Goal: Information Seeking & Learning: Learn about a topic

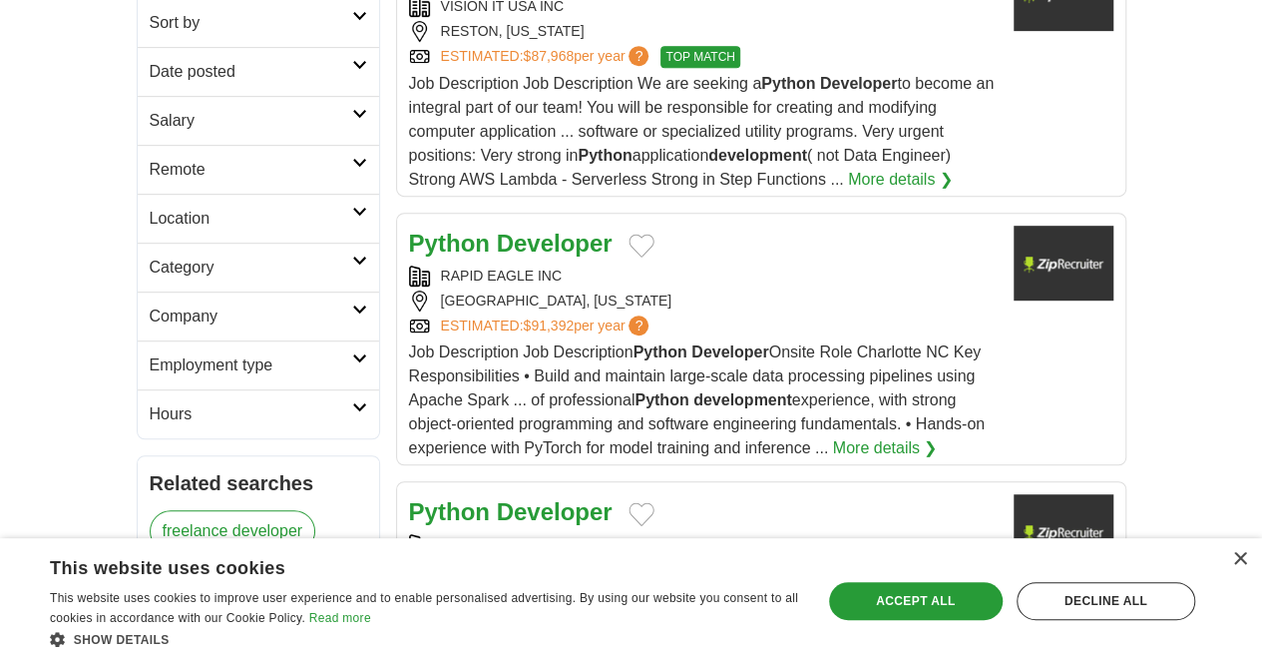
scroll to position [351, 0]
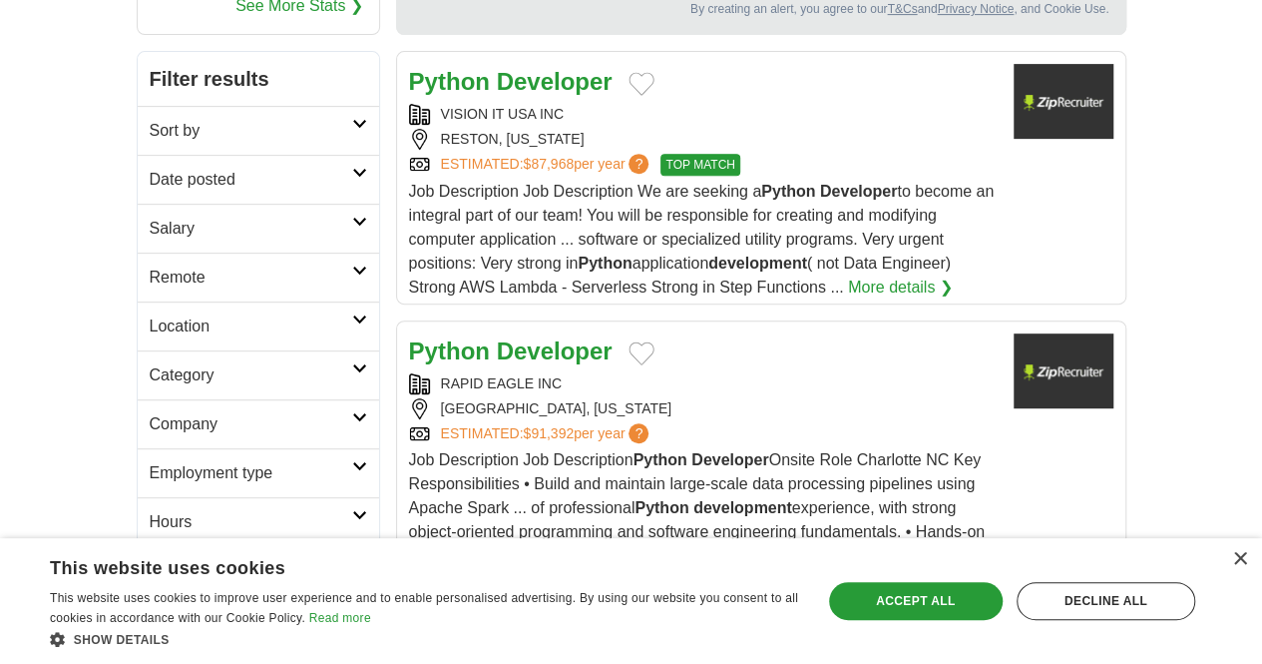
click at [497, 337] on strong "Developer" at bounding box center [555, 350] width 116 height 27
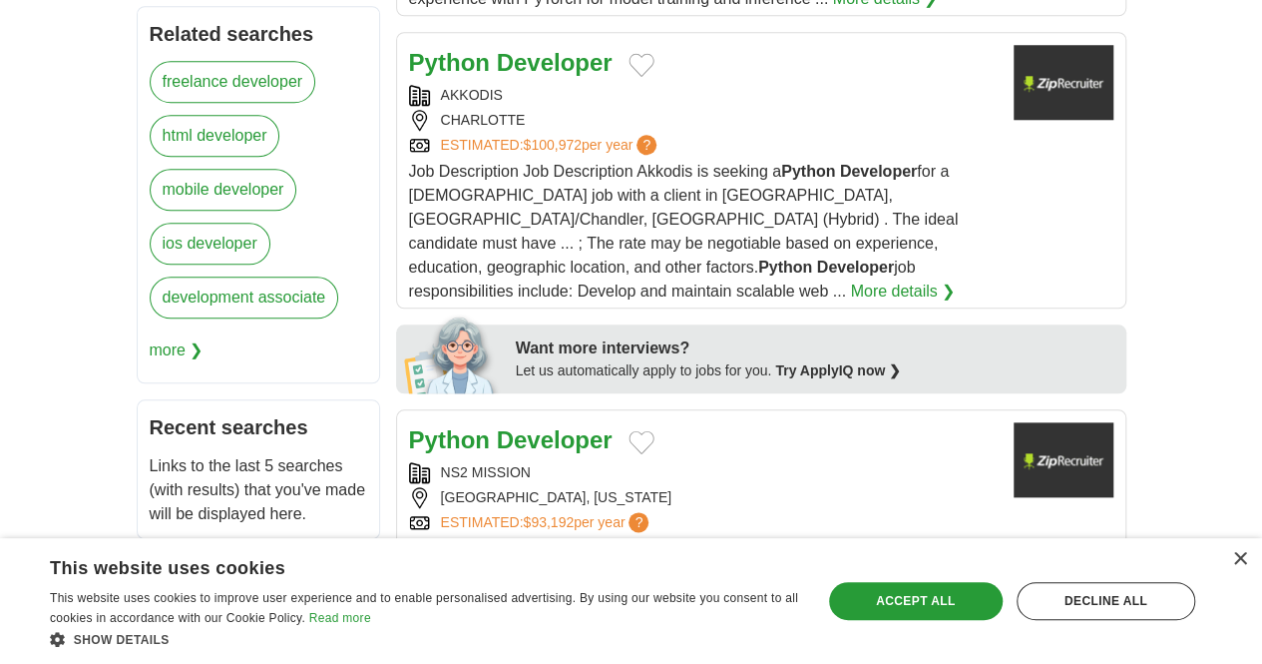
scroll to position [1088, 0]
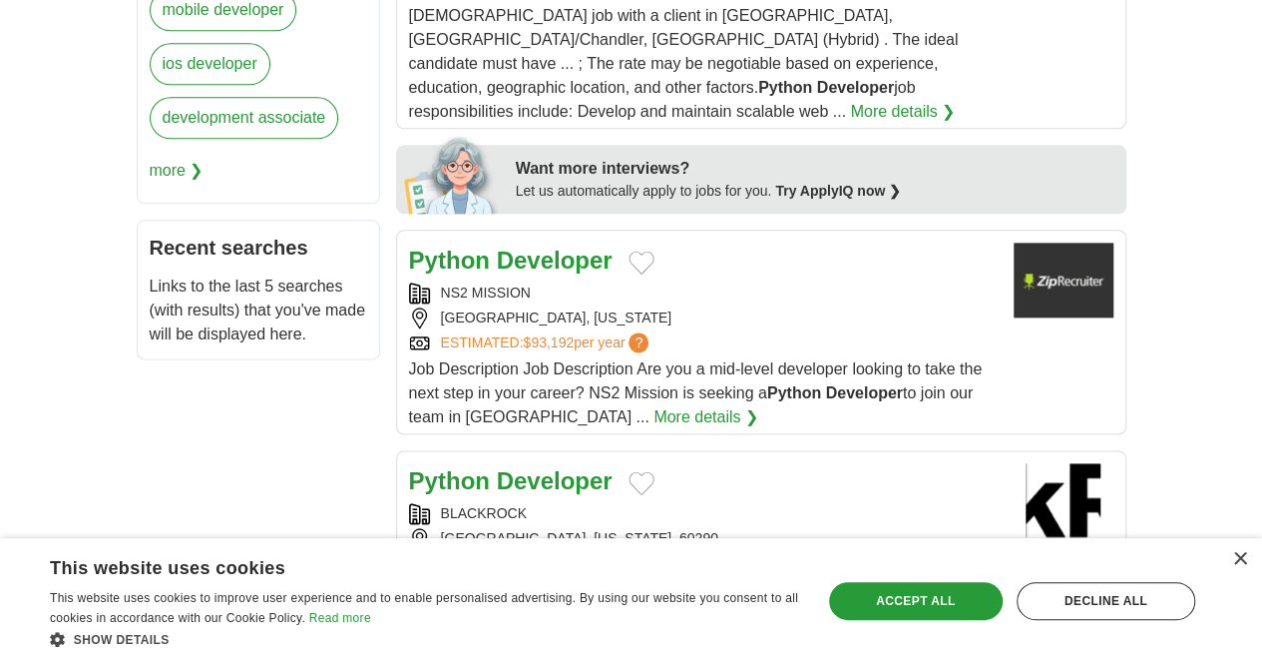
click at [528, 555] on span "$145,097" at bounding box center [552, 563] width 58 height 16
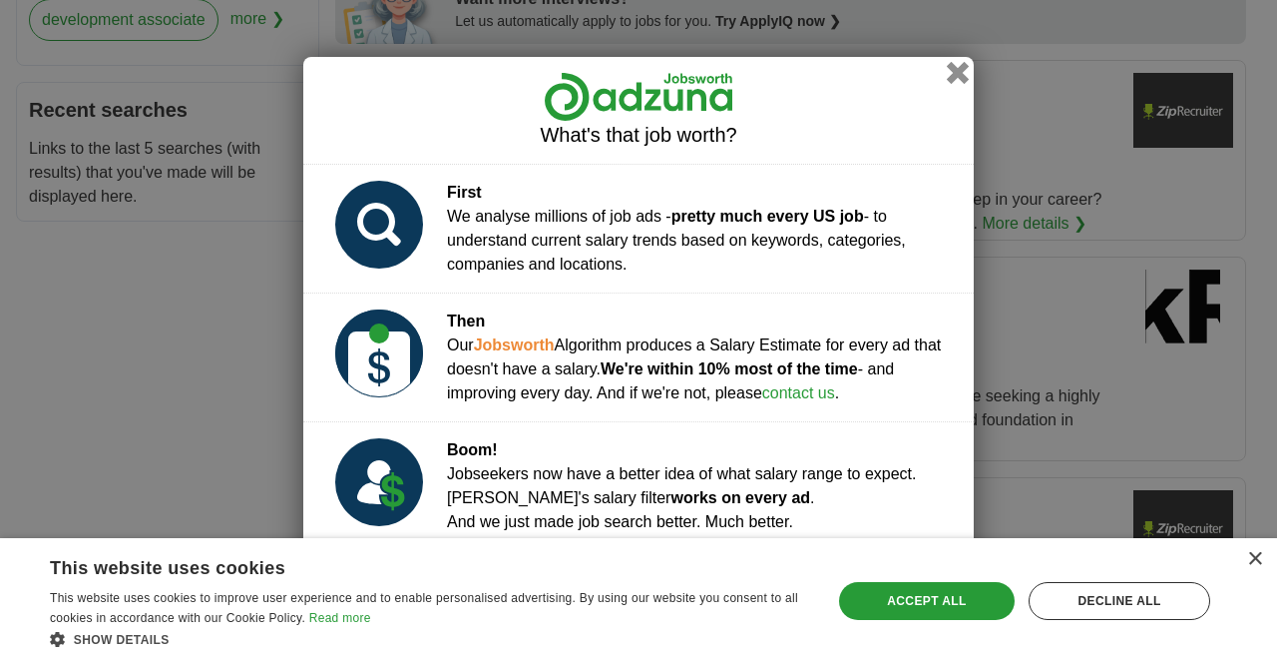
click at [955, 68] on button "button" at bounding box center [958, 73] width 22 height 22
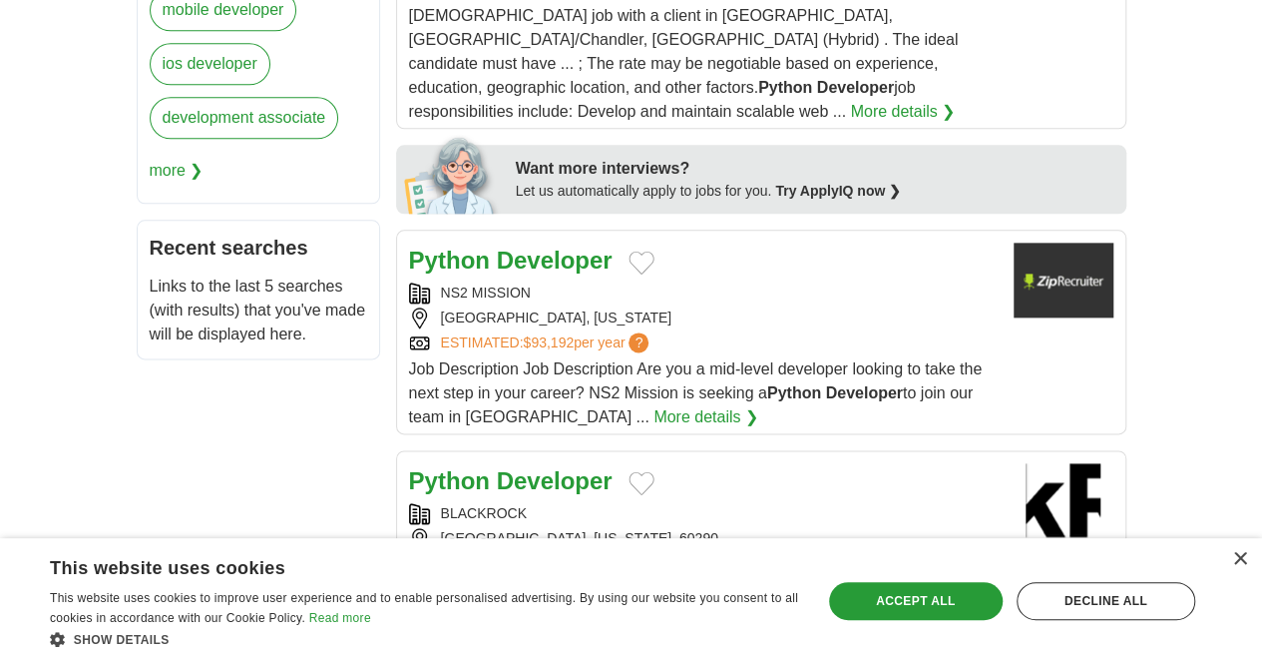
click at [506, 467] on strong "Developer" at bounding box center [555, 480] width 116 height 27
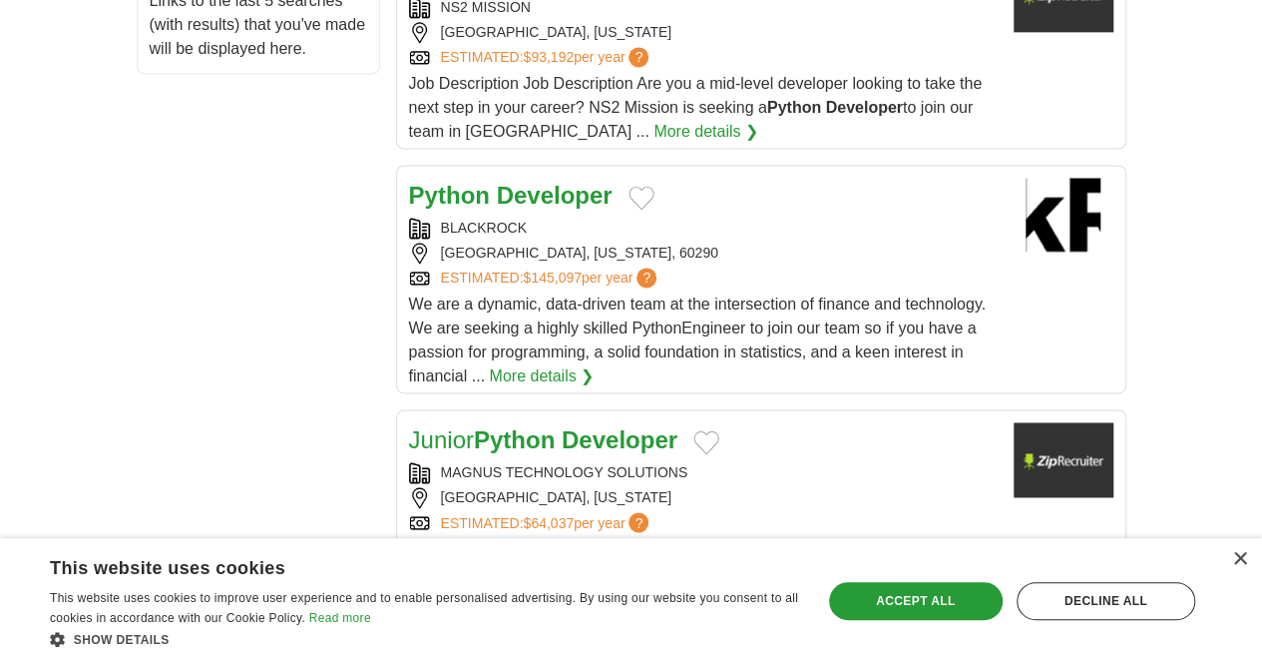
scroll to position [1375, 0]
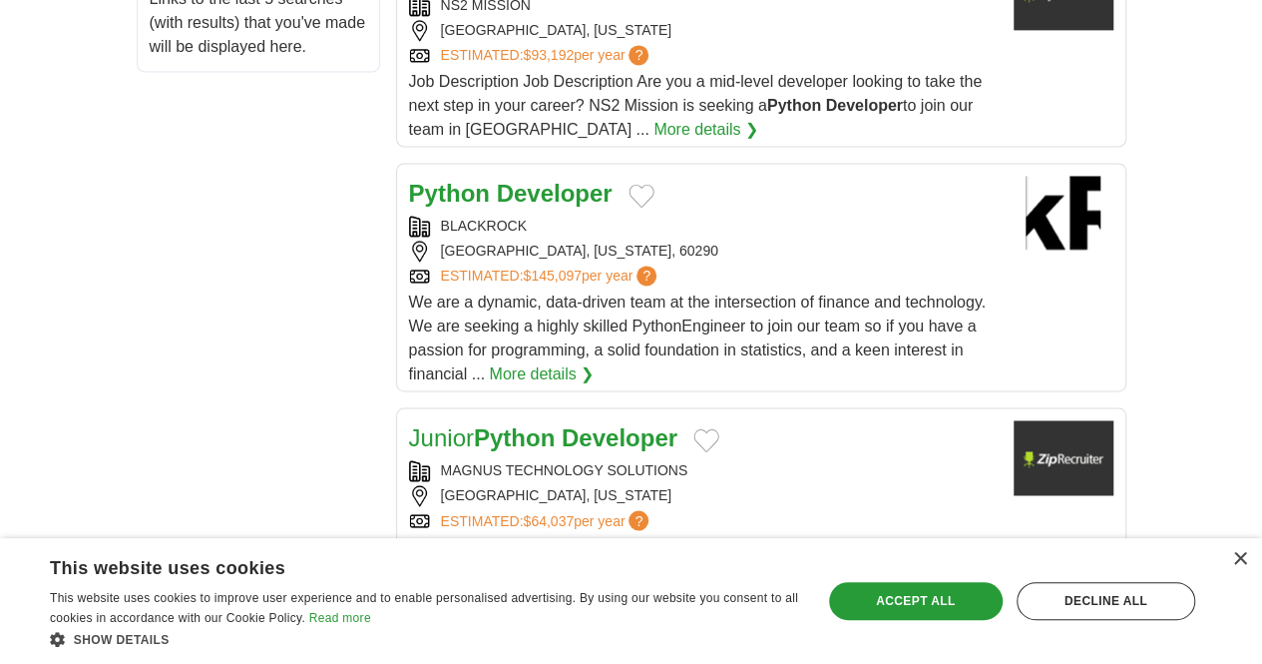
click at [558, 420] on h2 "Junior Python Developer" at bounding box center [543, 438] width 268 height 36
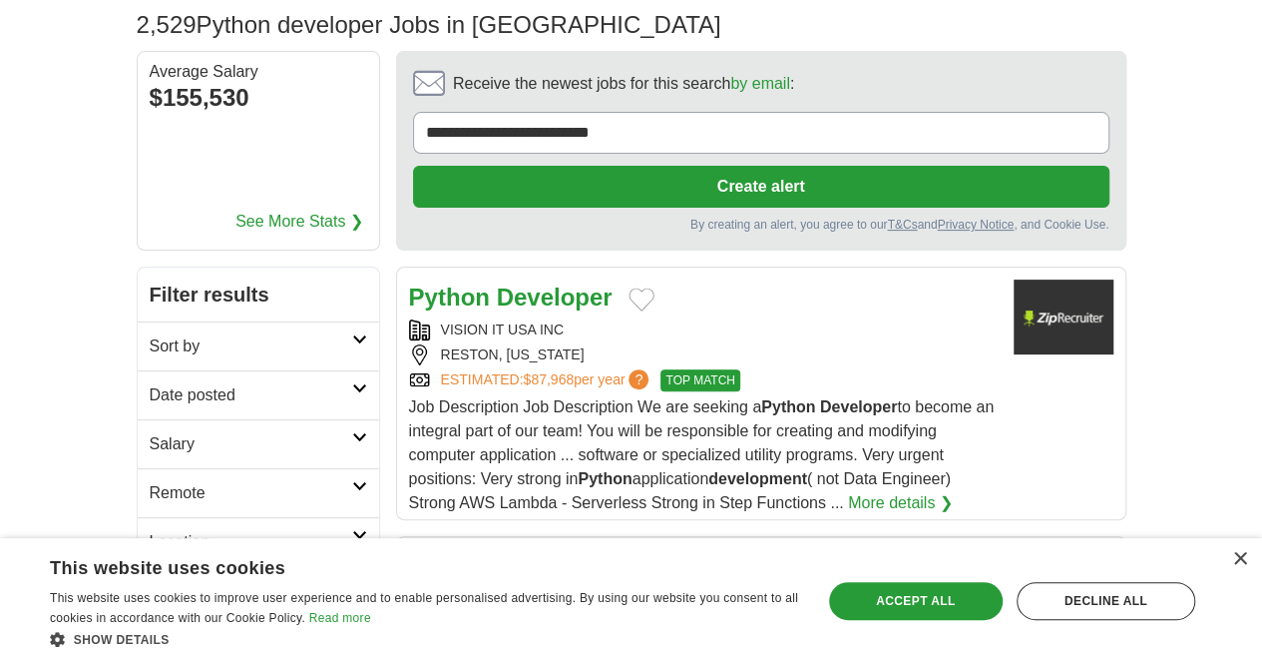
scroll to position [0, 0]
